Goal: Task Accomplishment & Management: Manage account settings

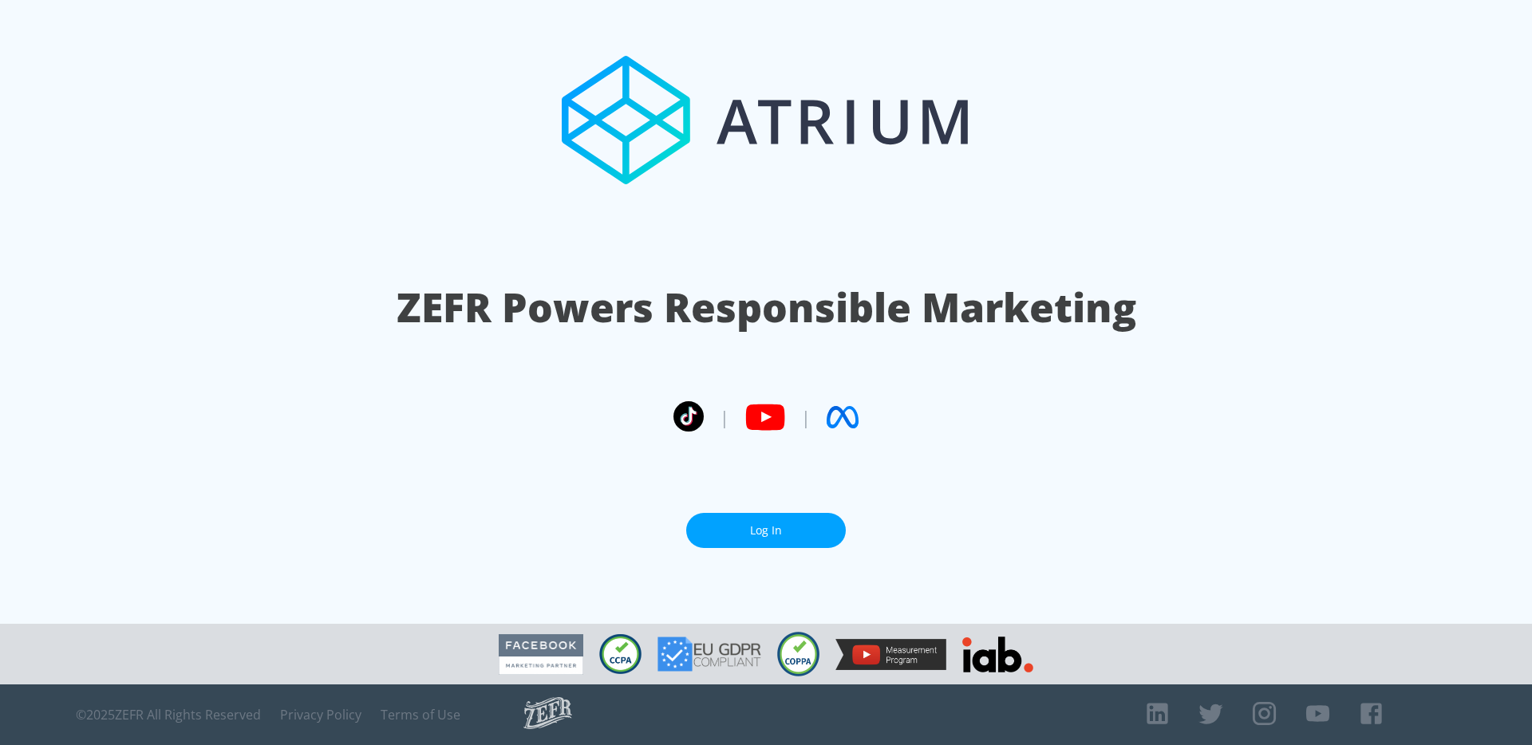
click at [712, 525] on link "Log In" at bounding box center [766, 531] width 160 height 36
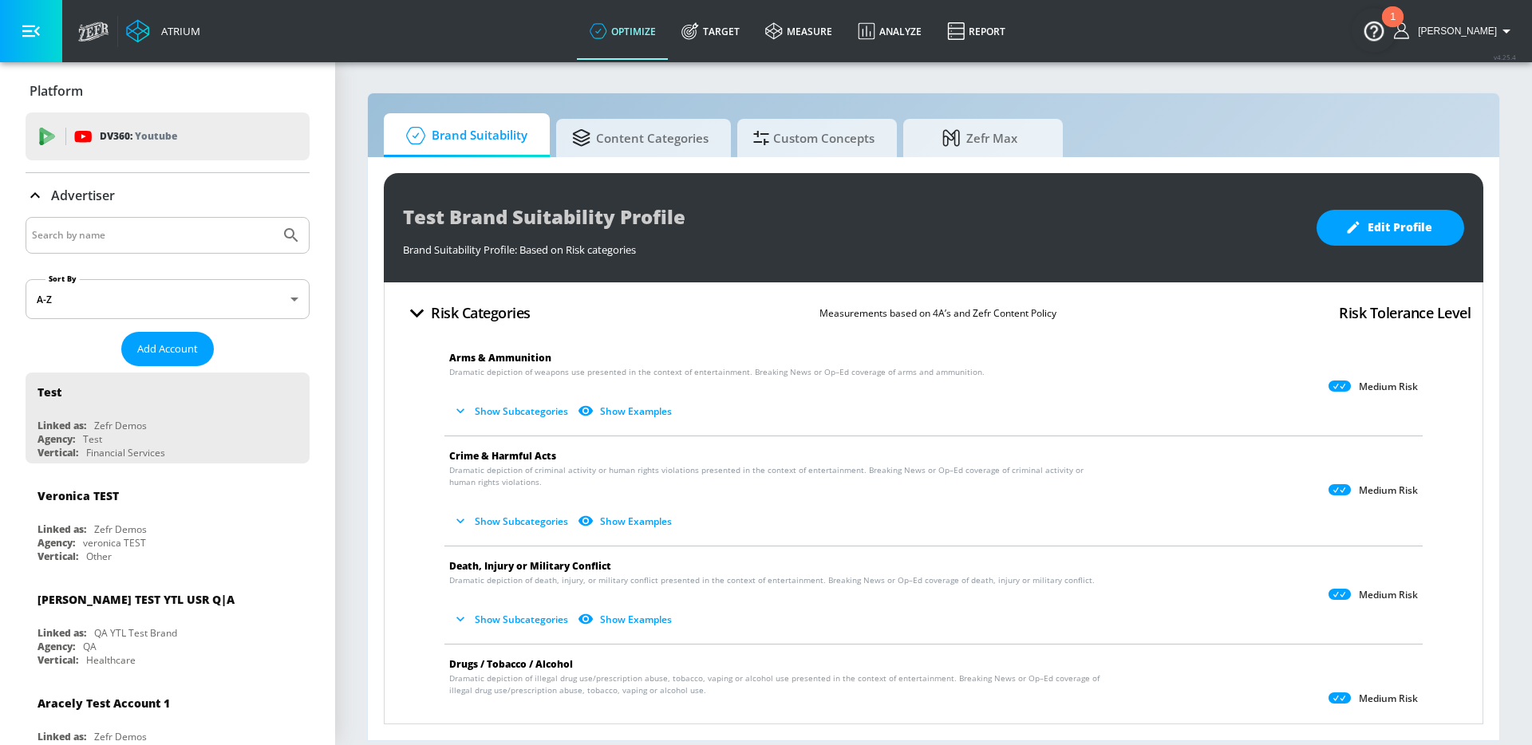
click at [196, 235] on input "Search by name" at bounding box center [153, 235] width 242 height 21
type input "pinterest"
click at [274, 218] on button "Submit Search" at bounding box center [291, 235] width 35 height 35
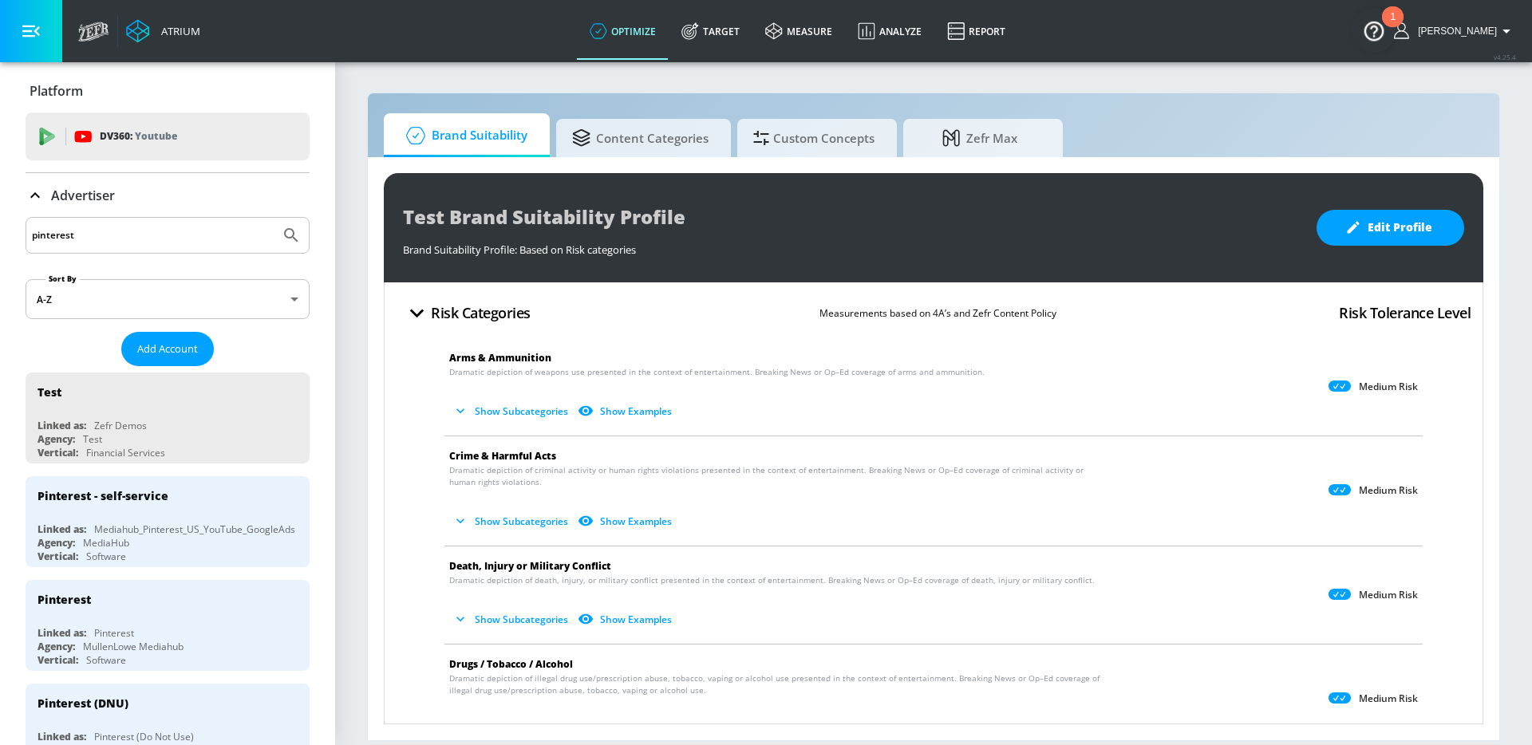
scroll to position [1, 0]
click at [230, 541] on div "Agency: MediaHub" at bounding box center [171, 542] width 268 height 14
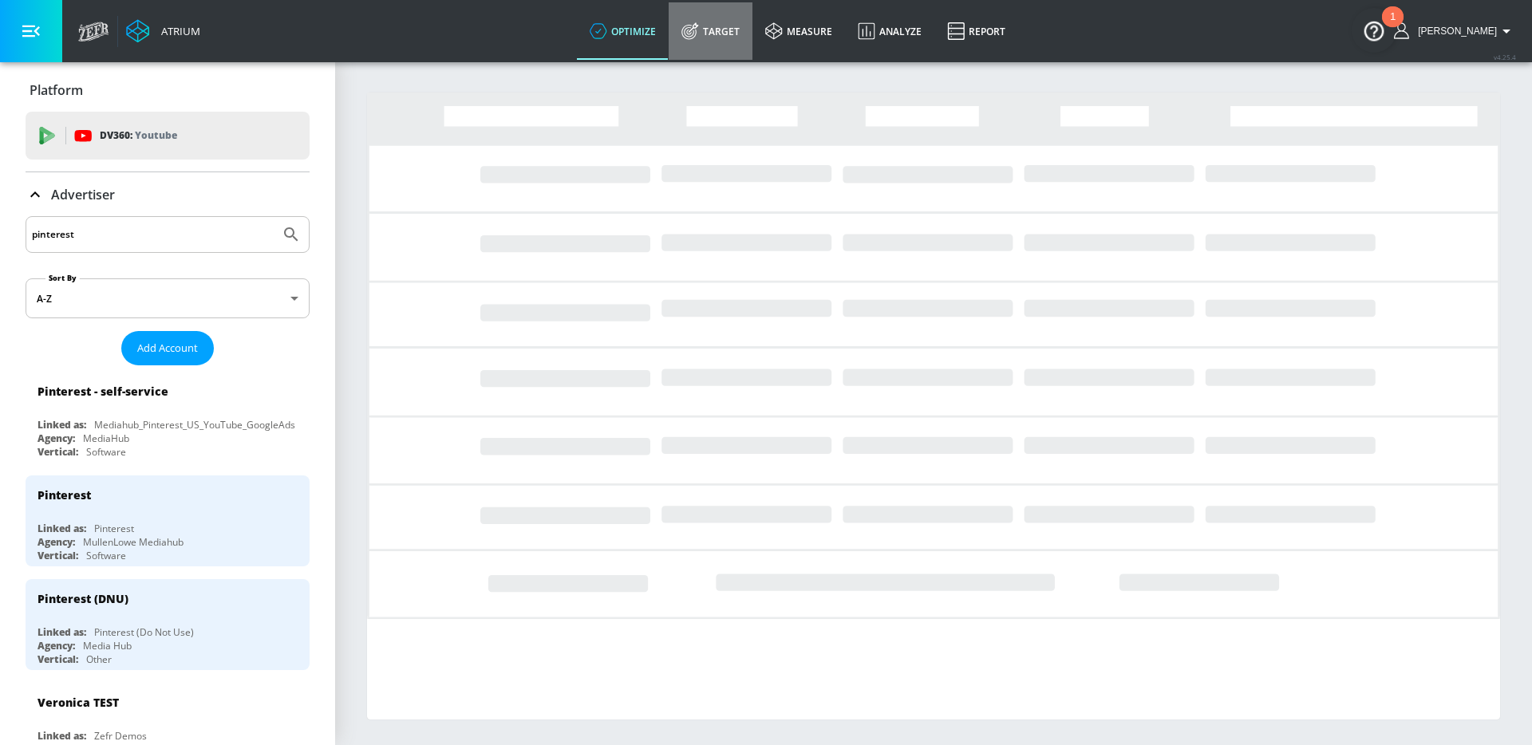
drag, startPoint x: 759, startPoint y: 27, endPoint x: 284, endPoint y: 14, distance: 475.6
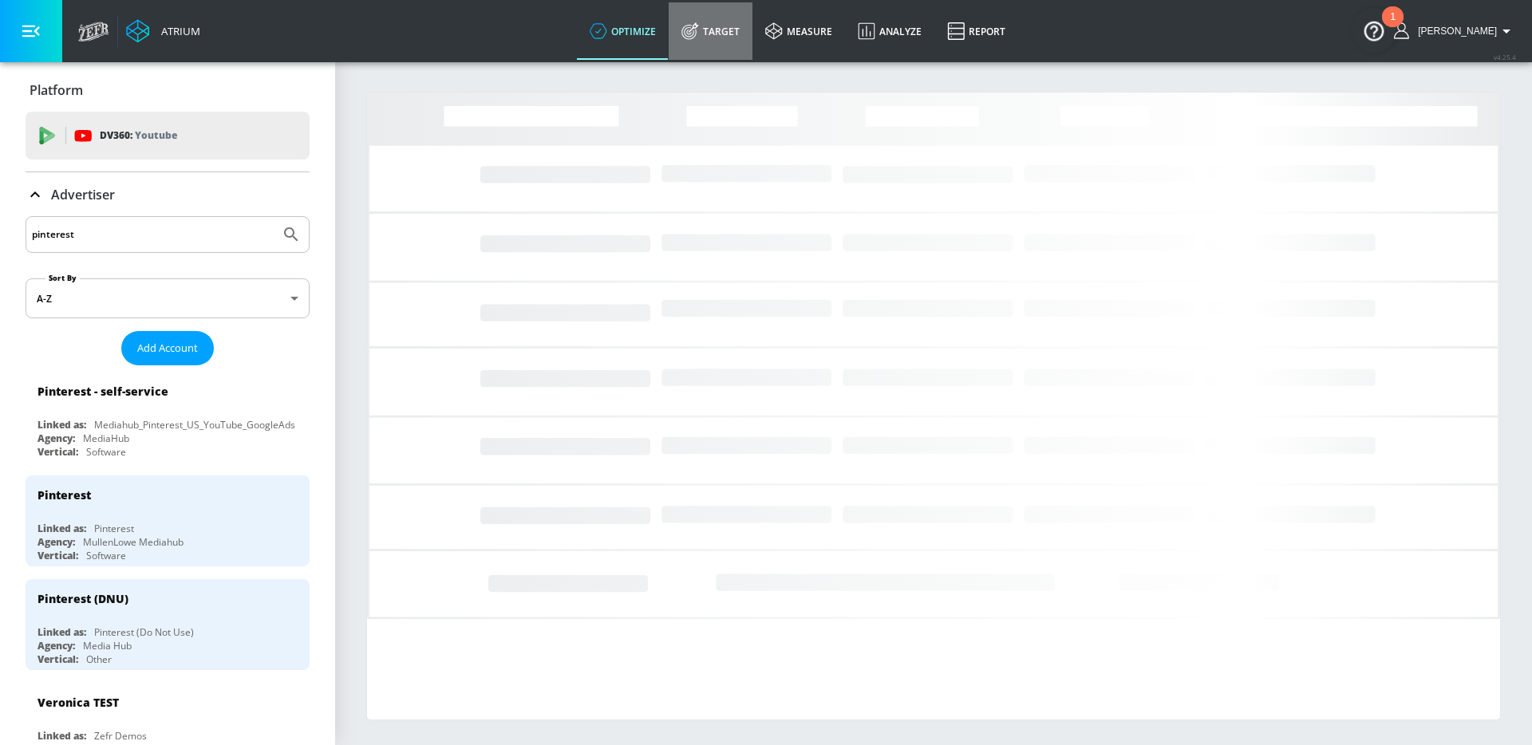
click at [752, 27] on link "Target" at bounding box center [711, 30] width 84 height 57
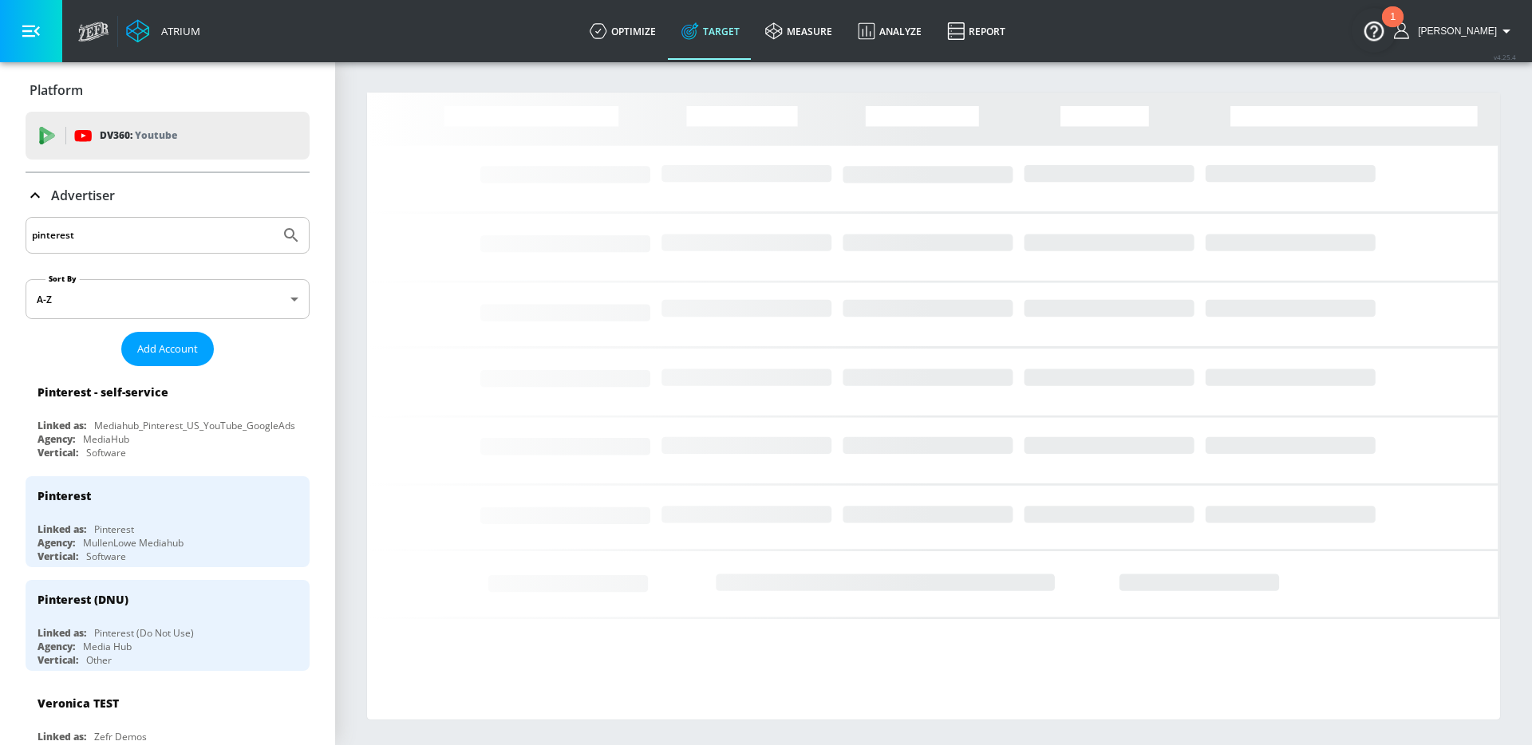
click at [27, 34] on icon "button" at bounding box center [31, 31] width 18 height 18
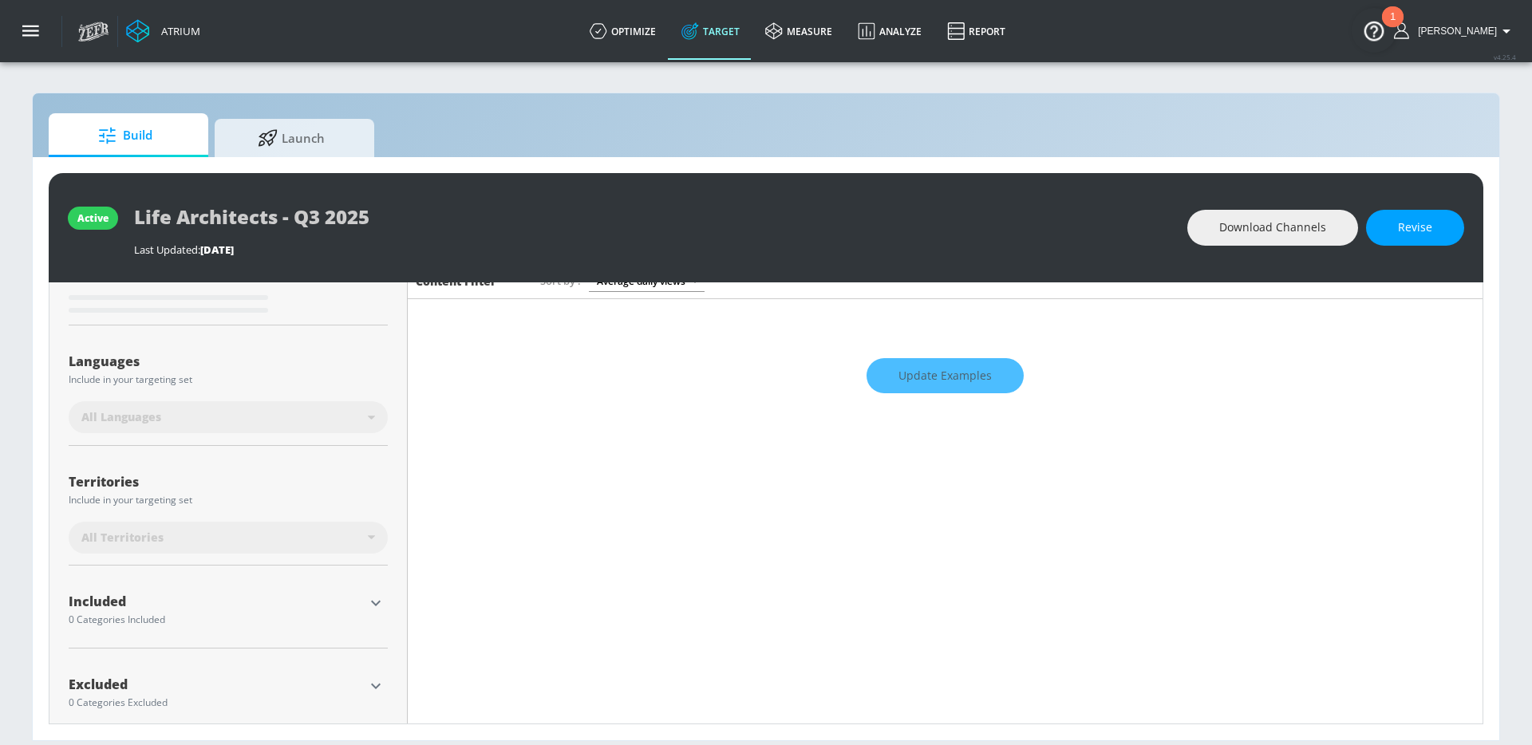
scroll to position [270, 0]
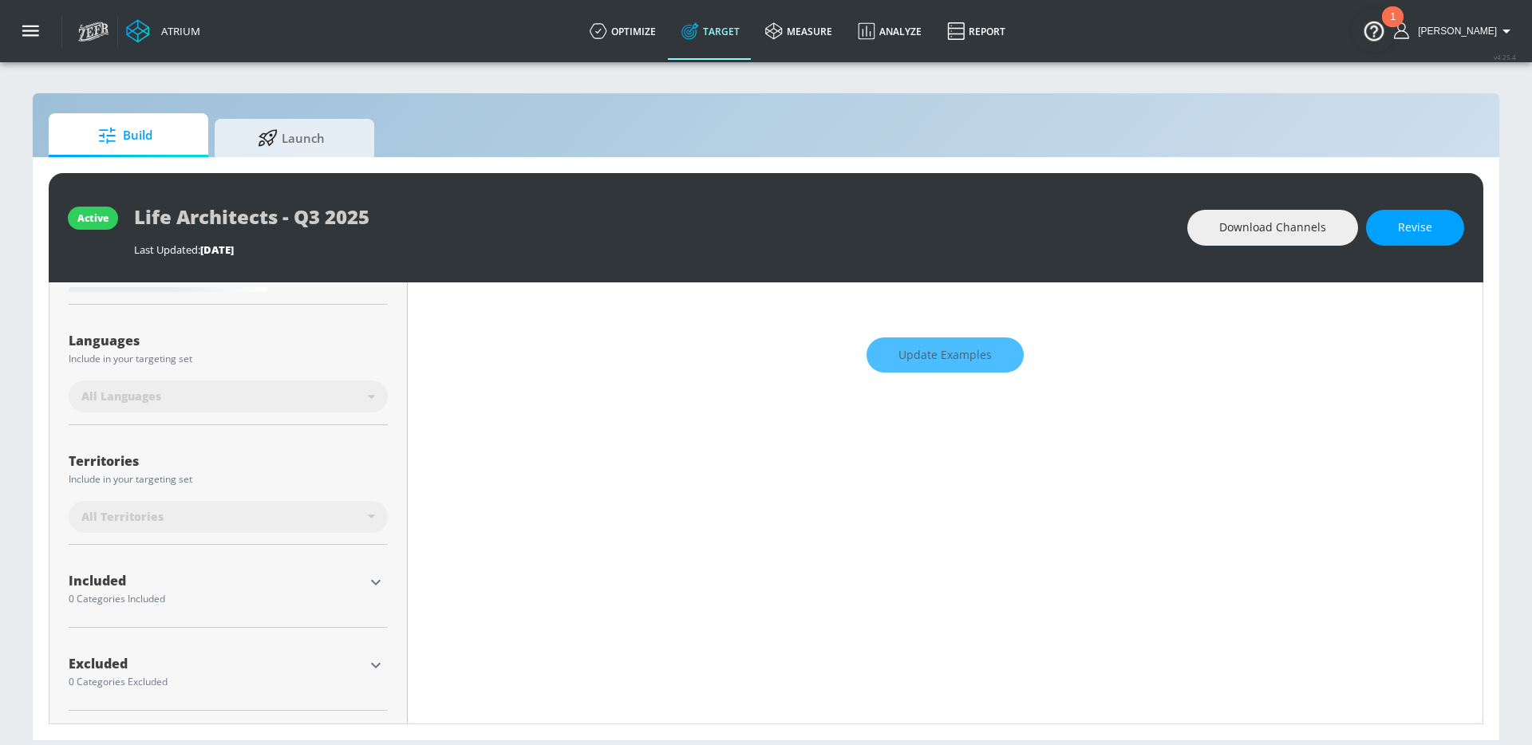
click at [366, 574] on icon "button" at bounding box center [375, 582] width 19 height 19
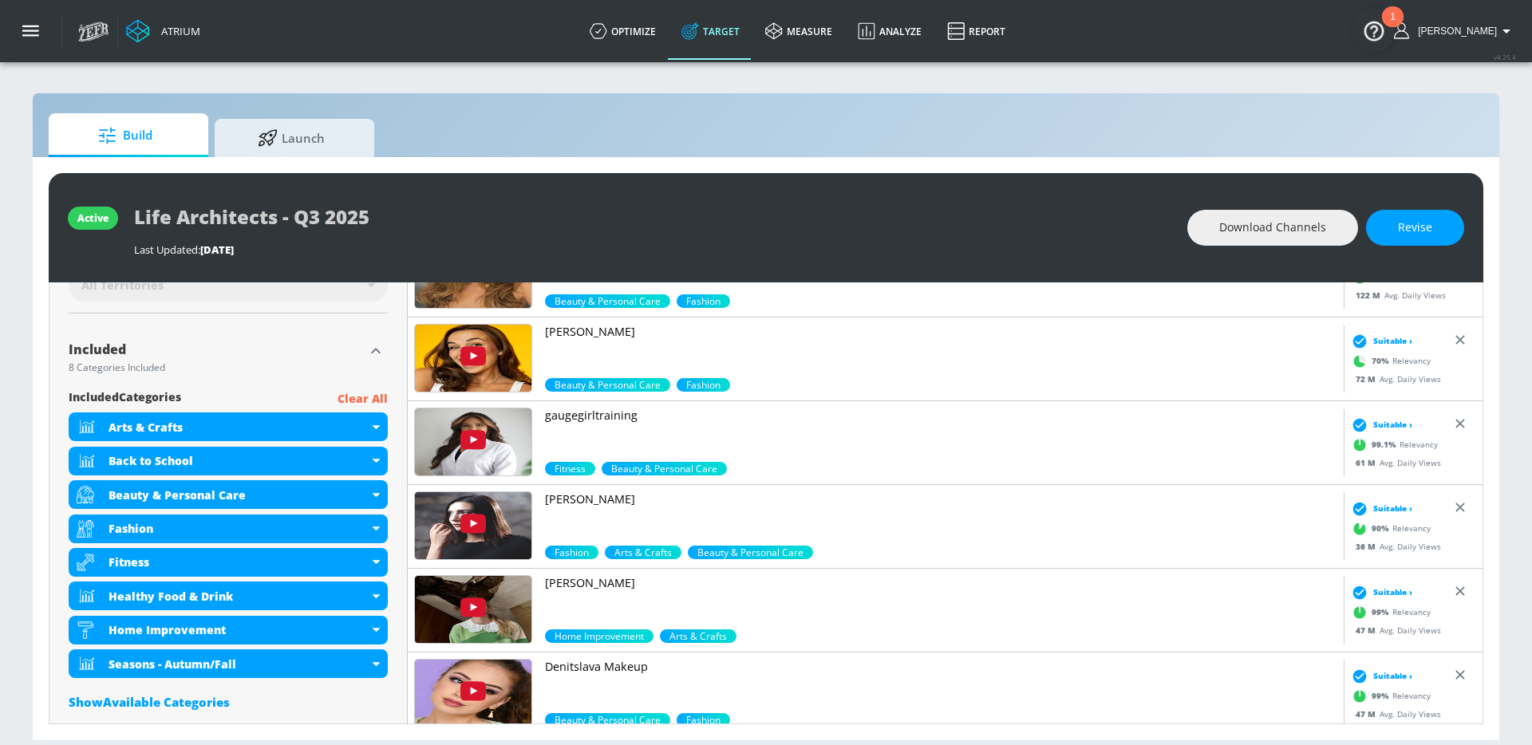
scroll to position [0, 0]
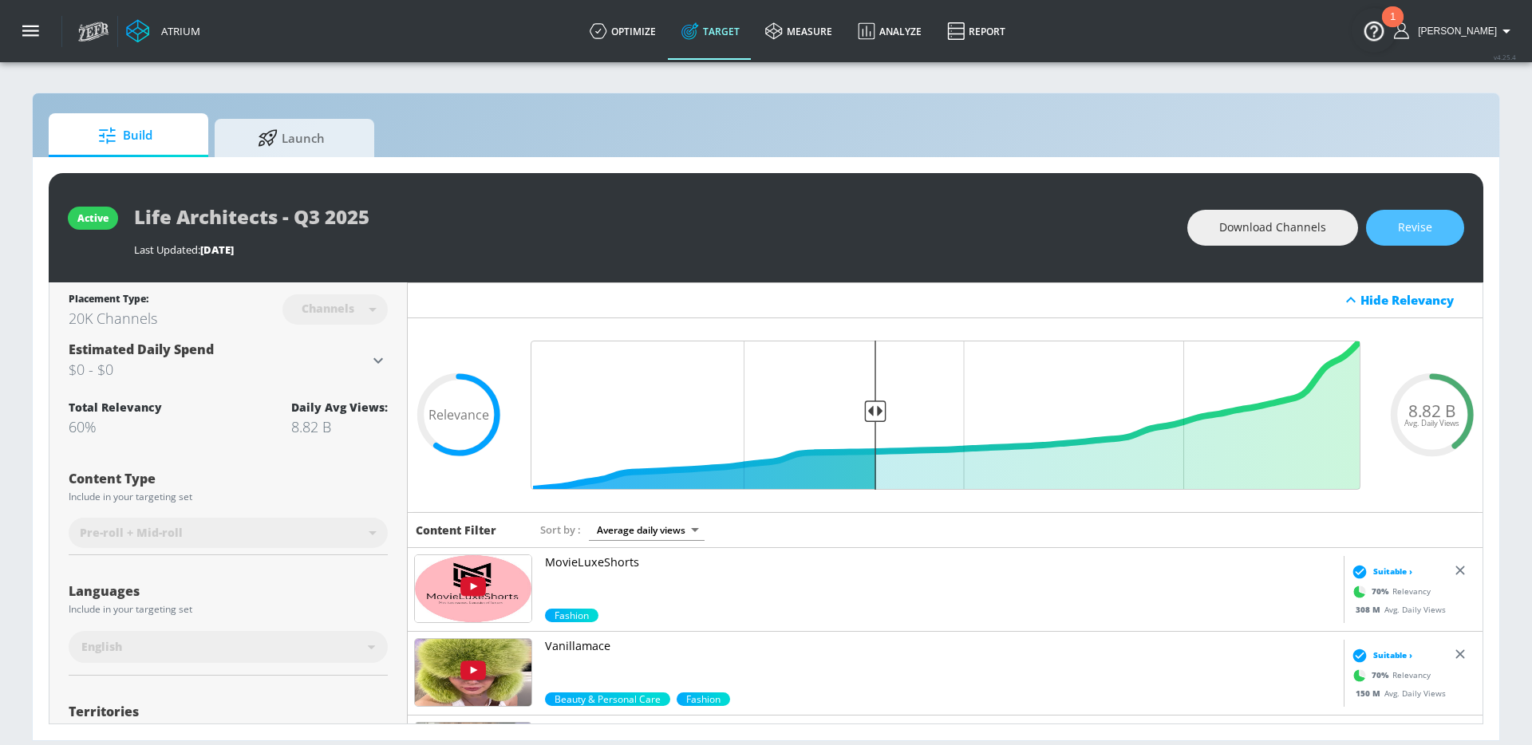
drag, startPoint x: 1378, startPoint y: 232, endPoint x: 1145, endPoint y: 360, distance: 266.3
click at [1378, 232] on button "Revise" at bounding box center [1415, 228] width 98 height 36
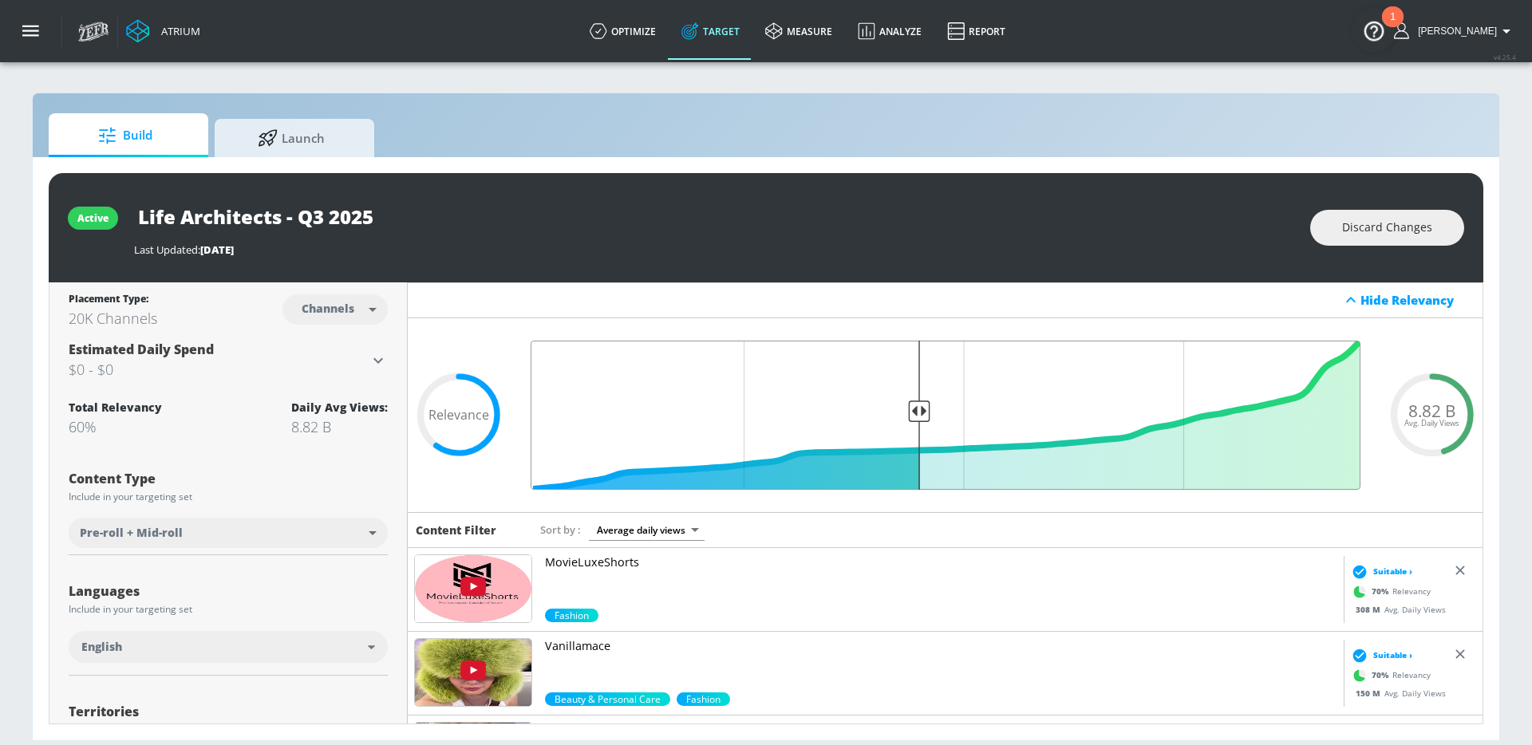
type input "0.55"
drag, startPoint x: 869, startPoint y: 414, endPoint x: 920, endPoint y: 416, distance: 51.1
click at [919, 415] on input "Final Threshold" at bounding box center [946, 415] width 846 height 149
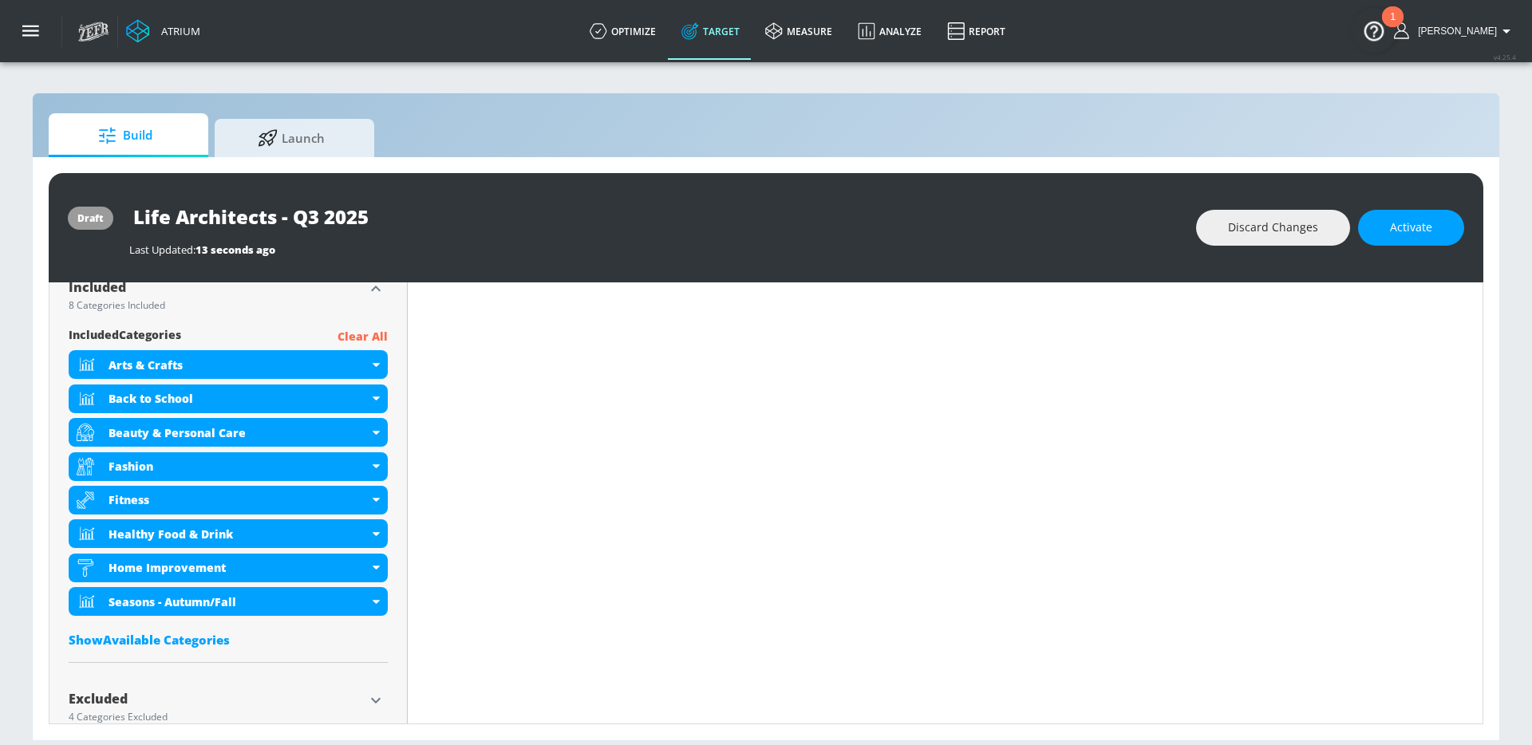
scroll to position [579, 0]
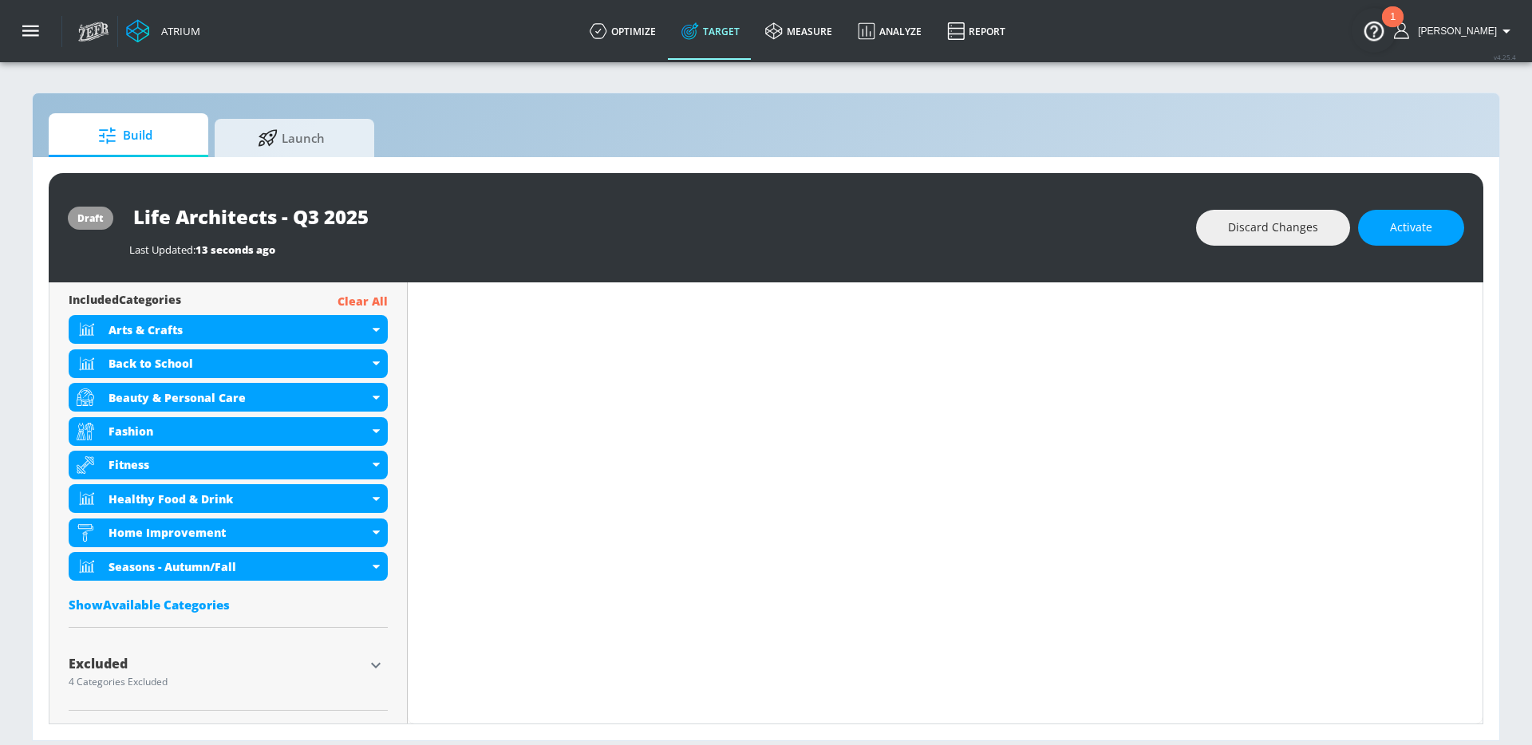
click at [206, 597] on div "Show Available Categories" at bounding box center [228, 605] width 319 height 16
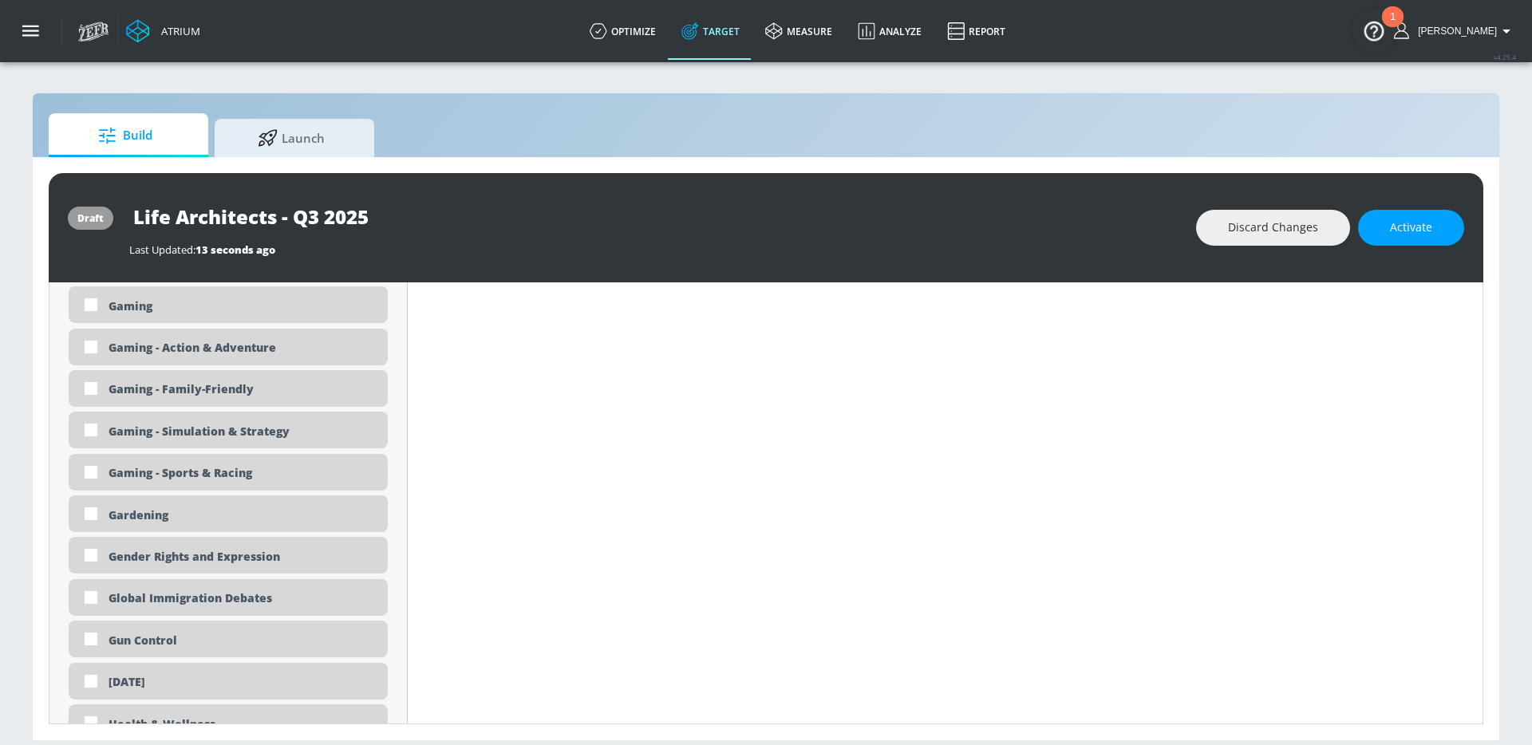
scroll to position [2128, 0]
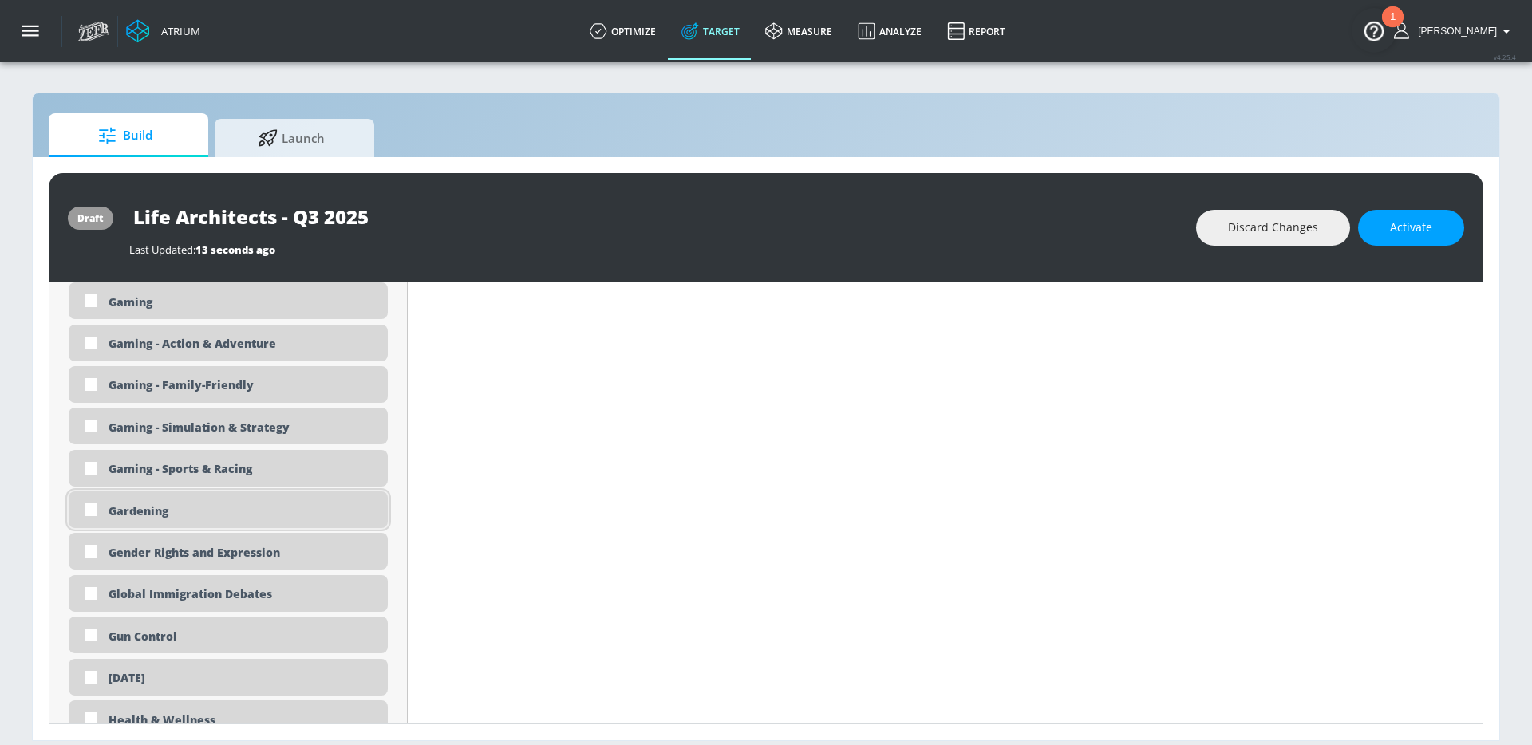
click at [201, 512] on div "Gardening" at bounding box center [241, 510] width 267 height 15
checkbox input "true"
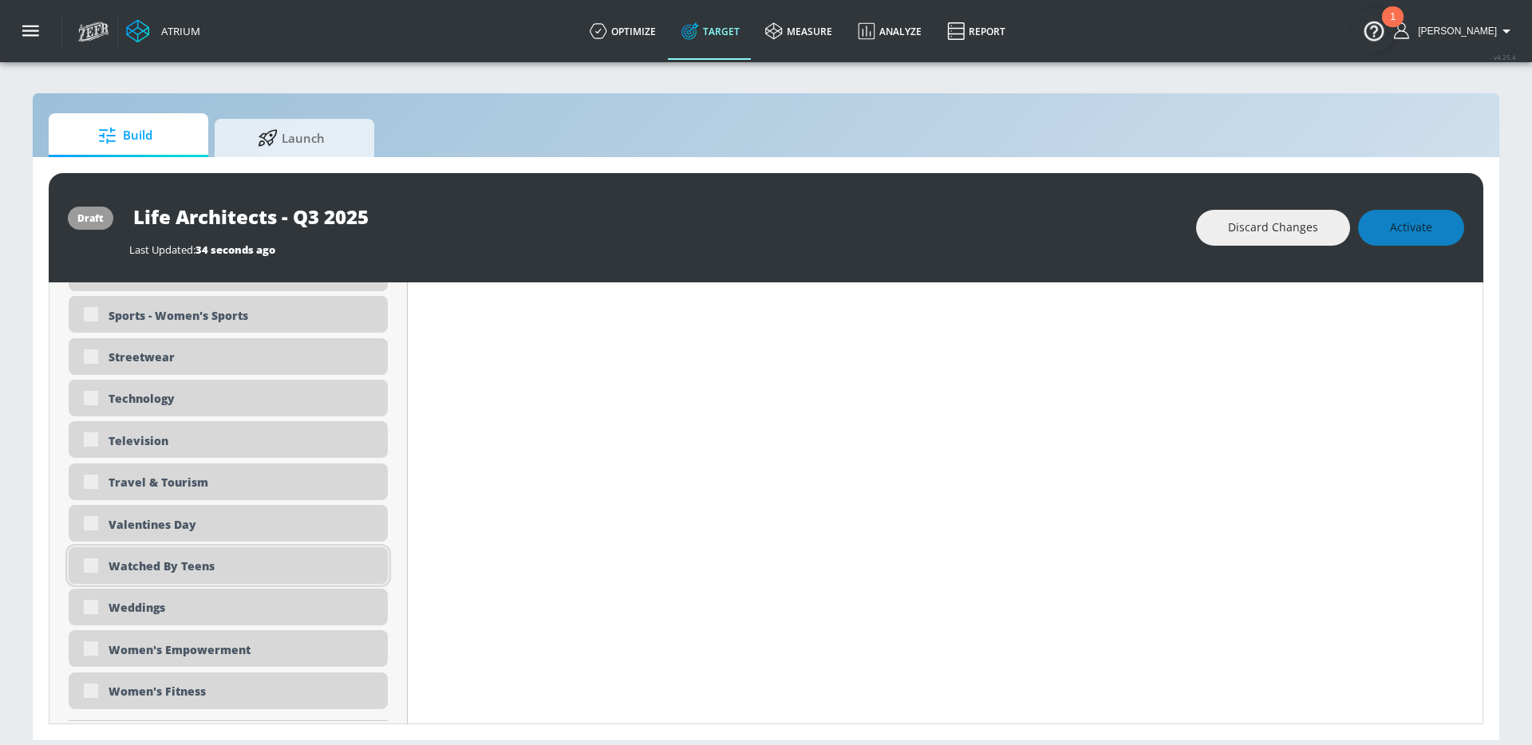
scroll to position [4599, 0]
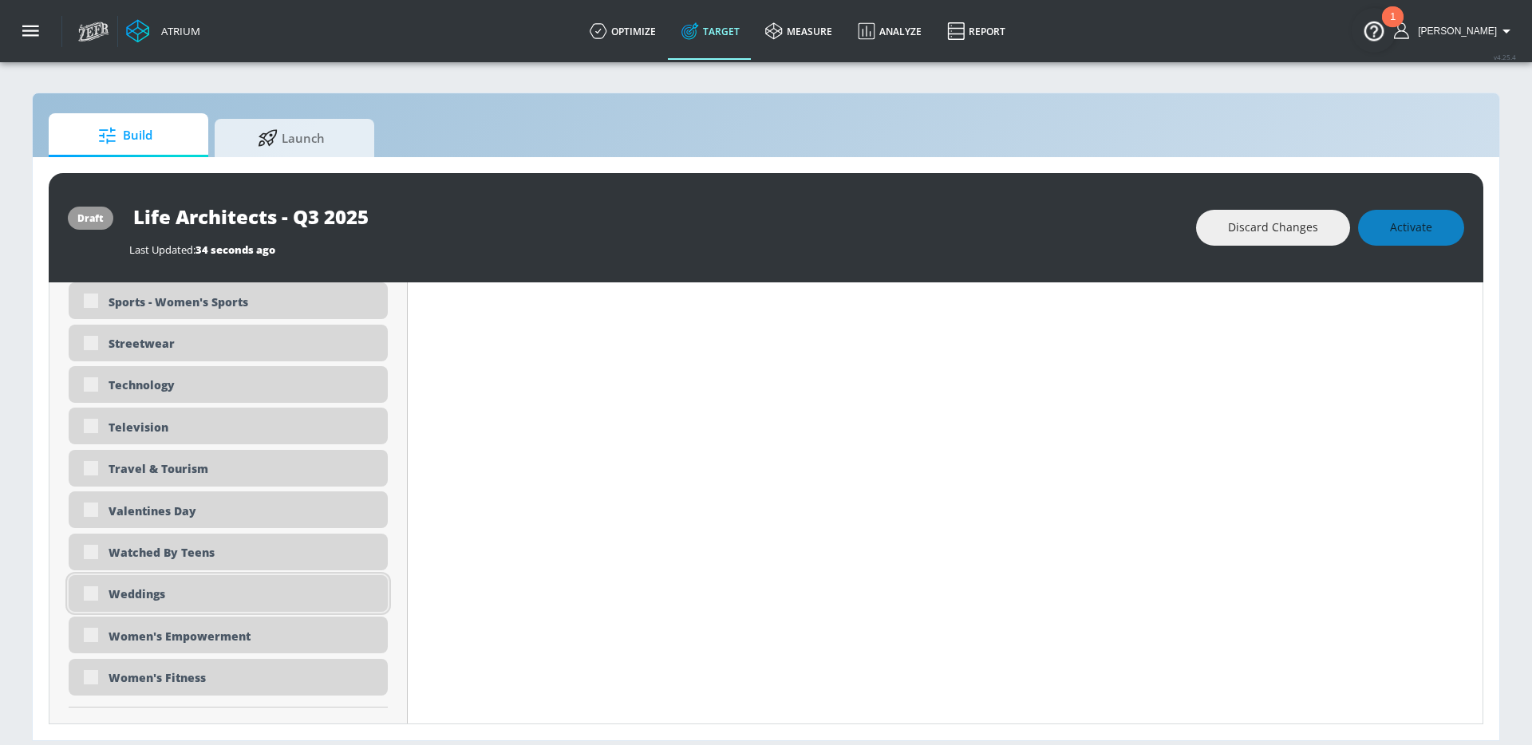
click at [128, 593] on div "Weddings" at bounding box center [241, 593] width 267 height 15
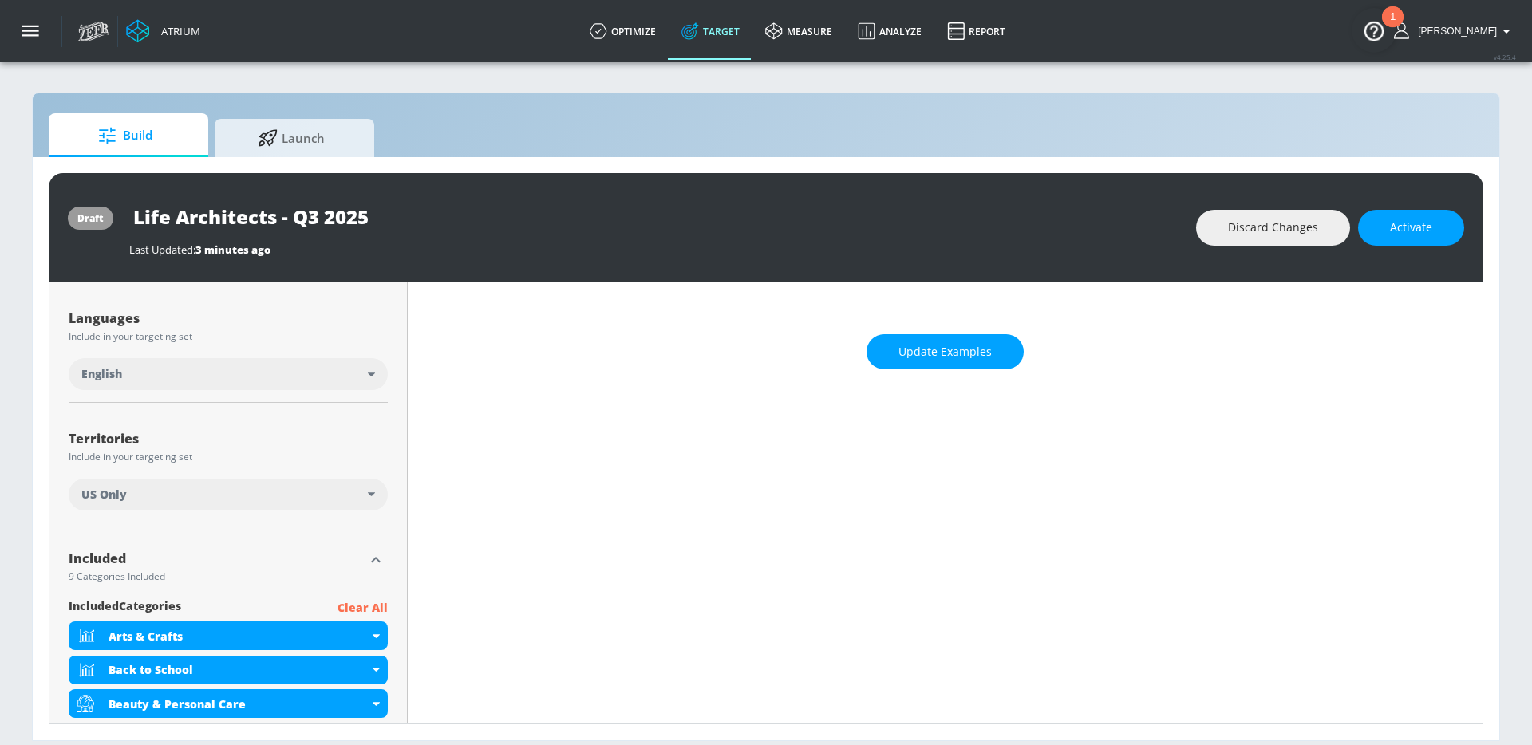
scroll to position [0, 0]
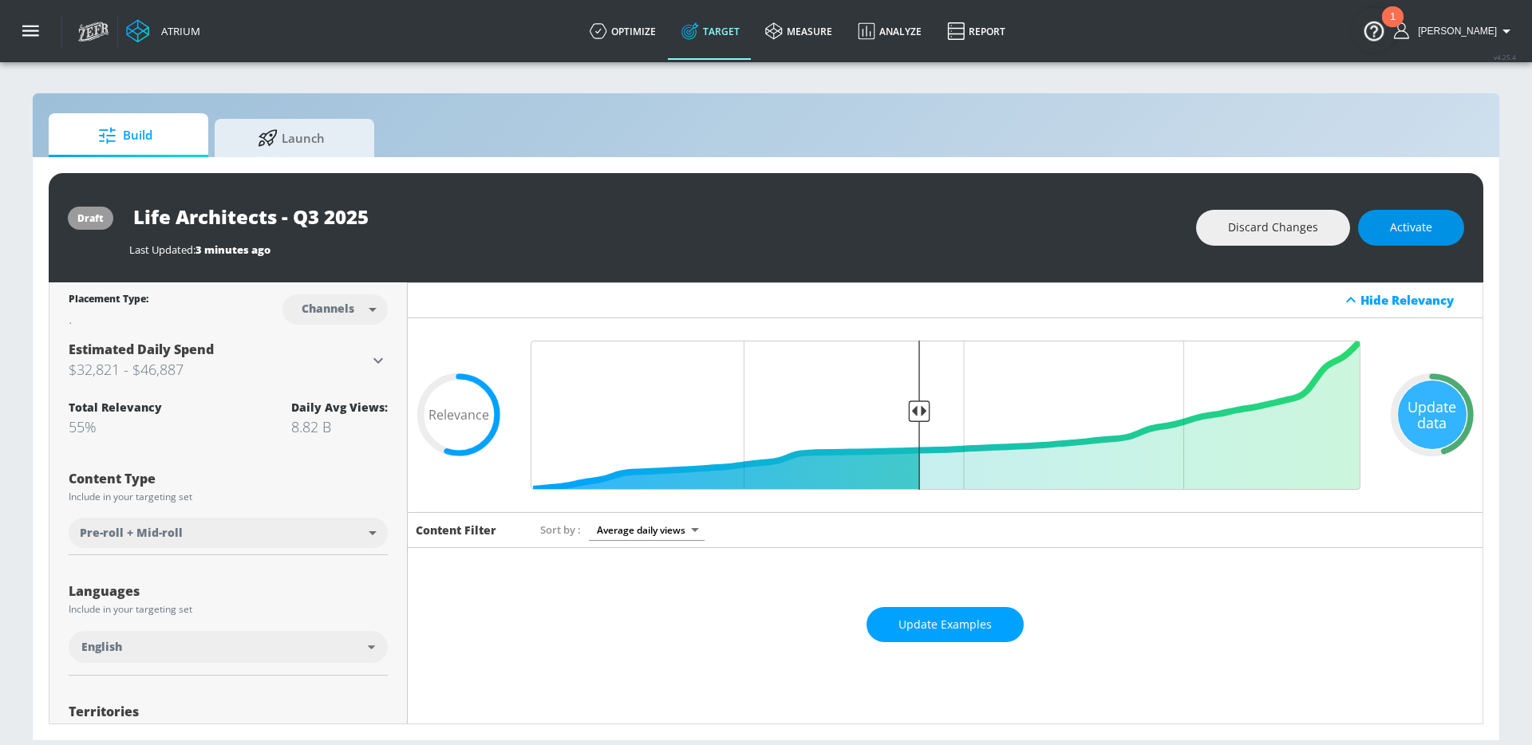
drag, startPoint x: 1377, startPoint y: 254, endPoint x: 1398, endPoint y: 241, distance: 24.8
click at [1391, 246] on div "draft Life Architects - Q3 2025 Last Updated: 3 minutes ago Discard Changes Act…" at bounding box center [766, 227] width 1434 height 109
click at [1397, 240] on button "Activate" at bounding box center [1411, 228] width 106 height 36
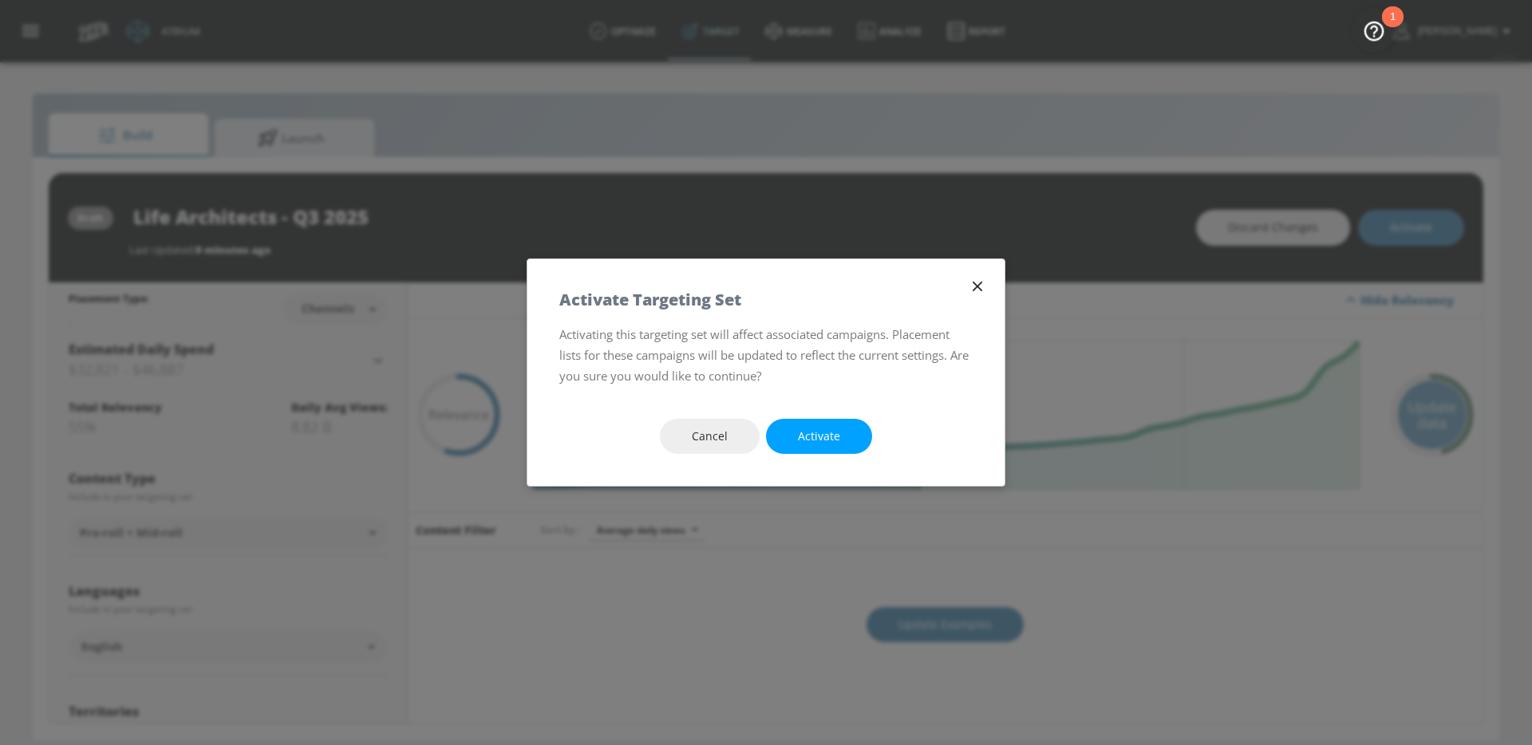
click at [823, 429] on span "Activate" at bounding box center [819, 437] width 42 height 20
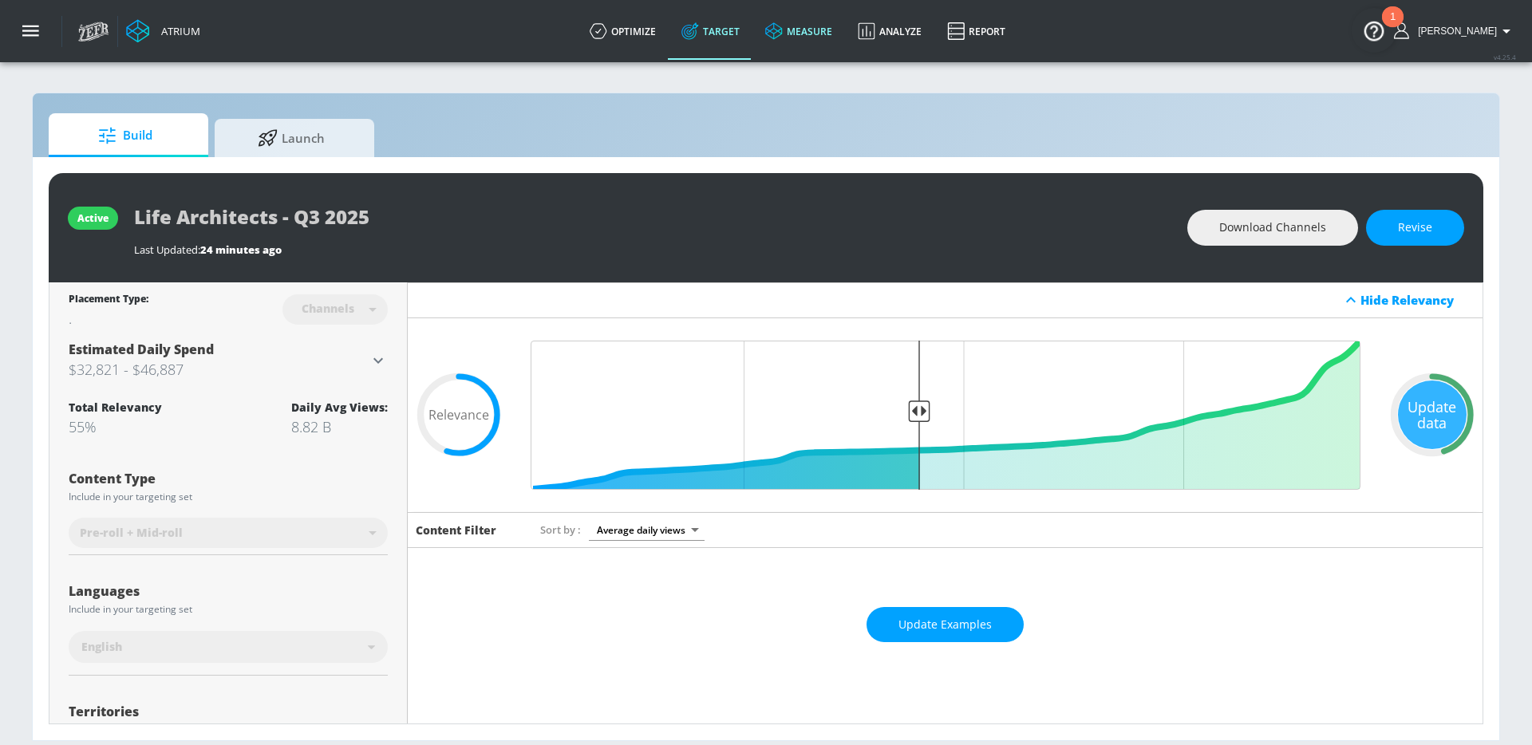
click at [783, 32] on icon at bounding box center [774, 31] width 18 height 18
